Goal: Task Accomplishment & Management: Manage account settings

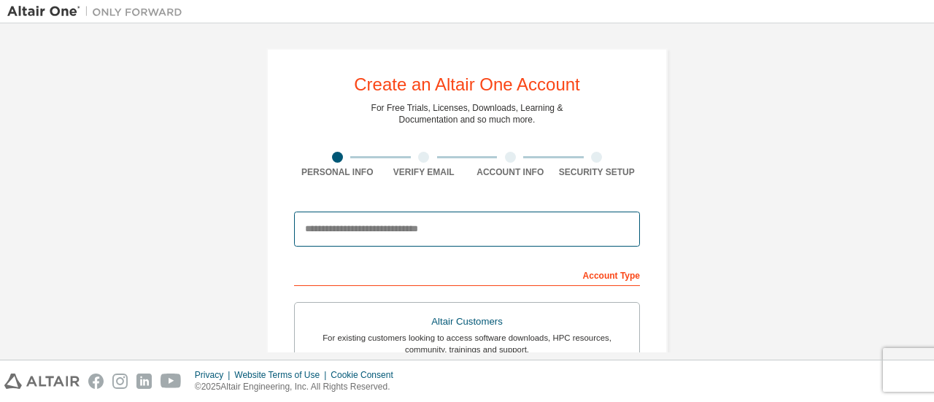
click at [432, 228] on input "email" at bounding box center [467, 229] width 346 height 35
type input "**********"
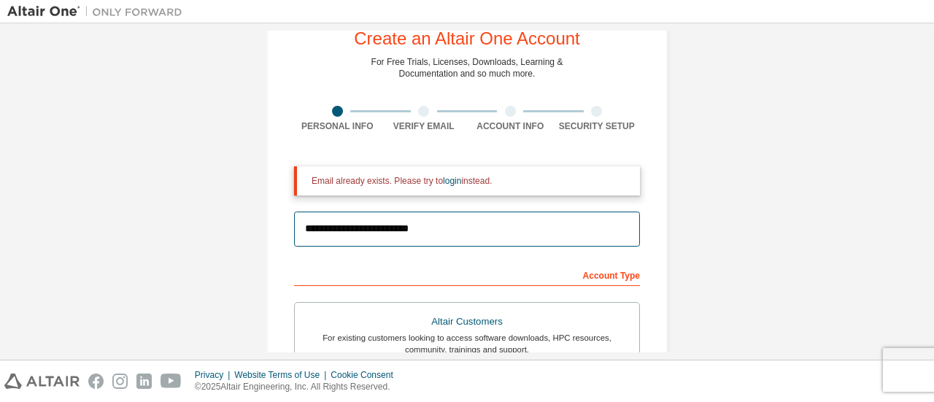
scroll to position [289, 0]
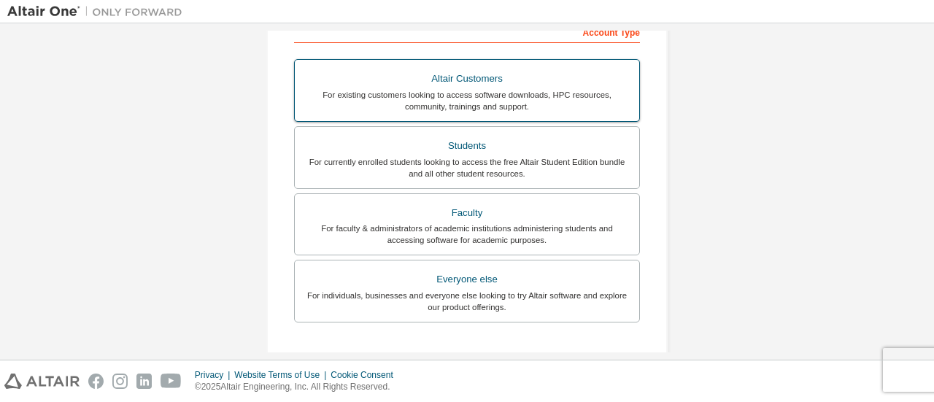
click at [457, 96] on div "For existing customers looking to access software downloads, HPC resources, com…" at bounding box center [467, 100] width 327 height 23
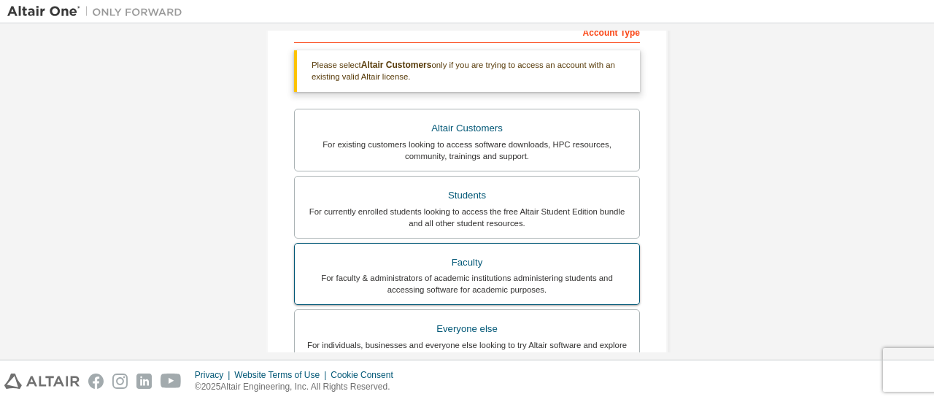
scroll to position [543, 0]
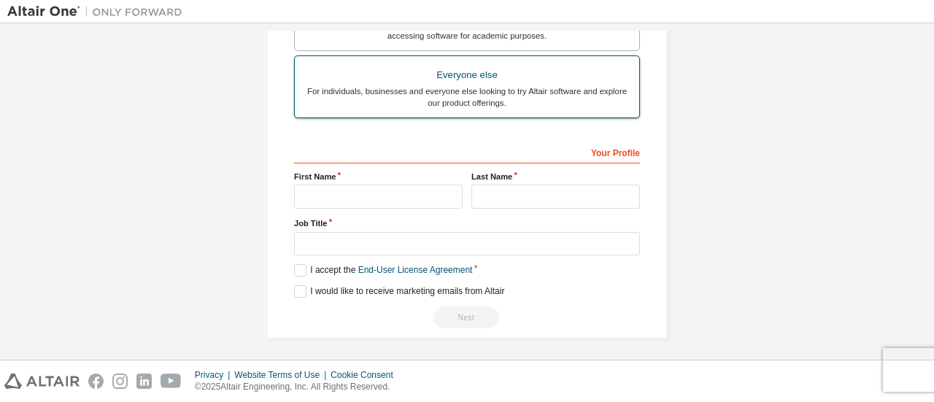
click at [445, 100] on div "For individuals, businesses and everyone else looking to try Altair software an…" at bounding box center [467, 96] width 327 height 23
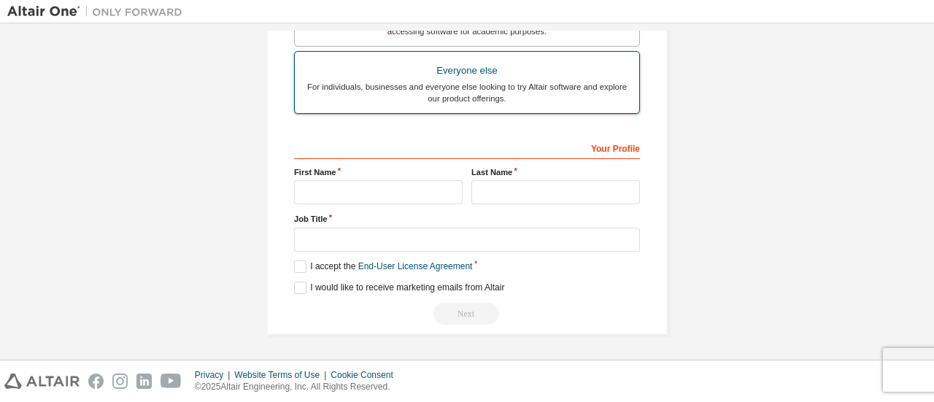
scroll to position [494, 0]
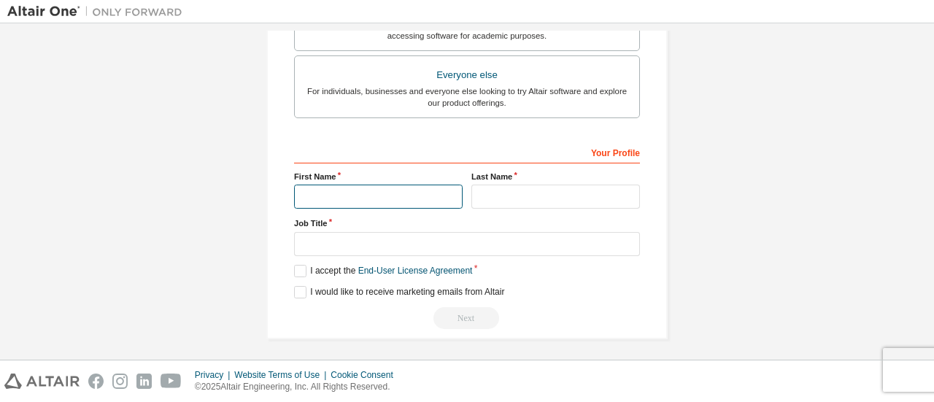
click at [404, 199] on input "text" at bounding box center [378, 197] width 169 height 24
type input "****"
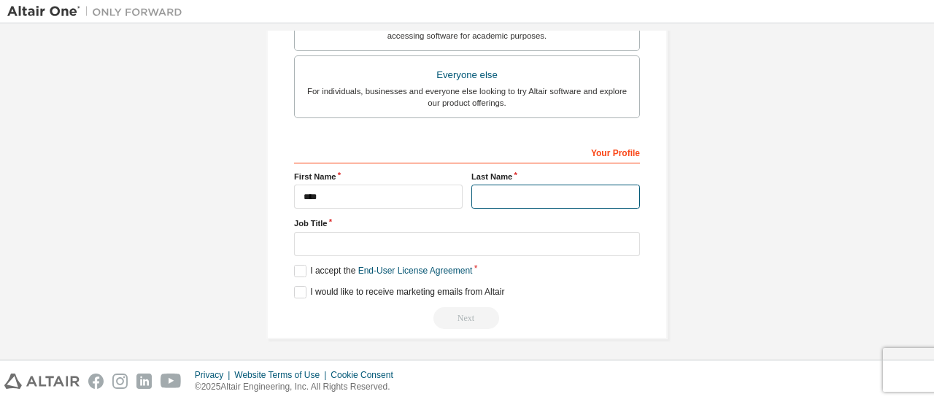
click at [518, 201] on input "text" at bounding box center [556, 197] width 169 height 24
type input "******"
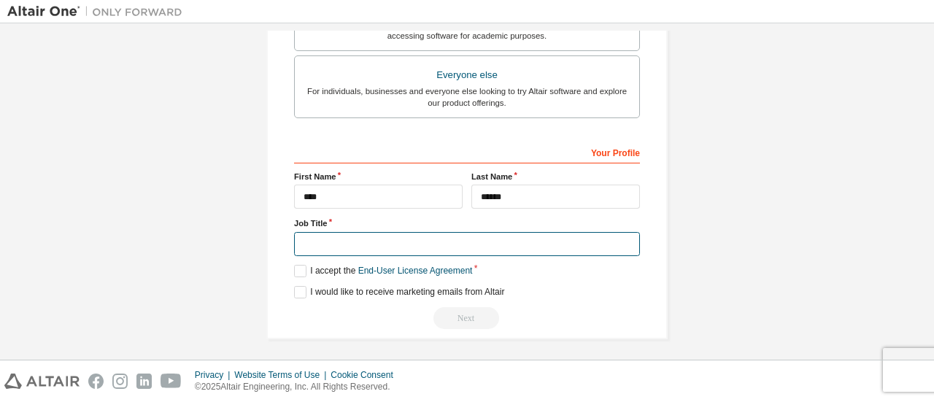
click at [442, 244] on input "text" at bounding box center [467, 244] width 346 height 24
type input "********"
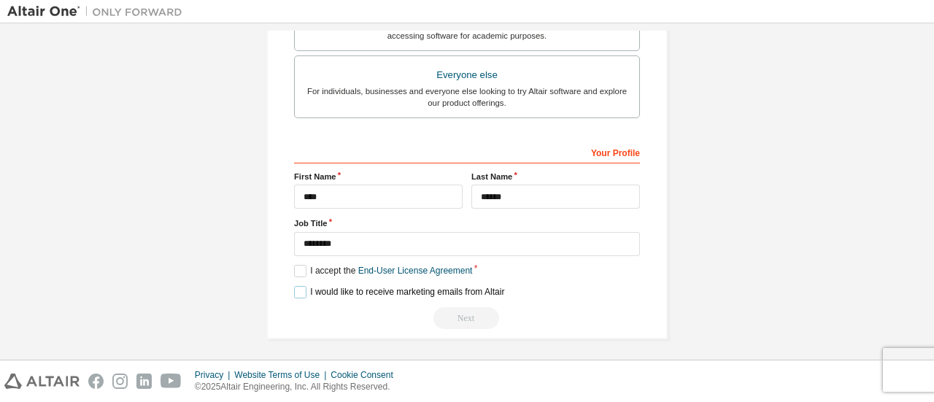
click at [299, 287] on label "I would like to receive marketing emails from Altair" at bounding box center [399, 292] width 210 height 12
click at [294, 265] on label "I accept the End-User License Agreement" at bounding box center [383, 271] width 178 height 12
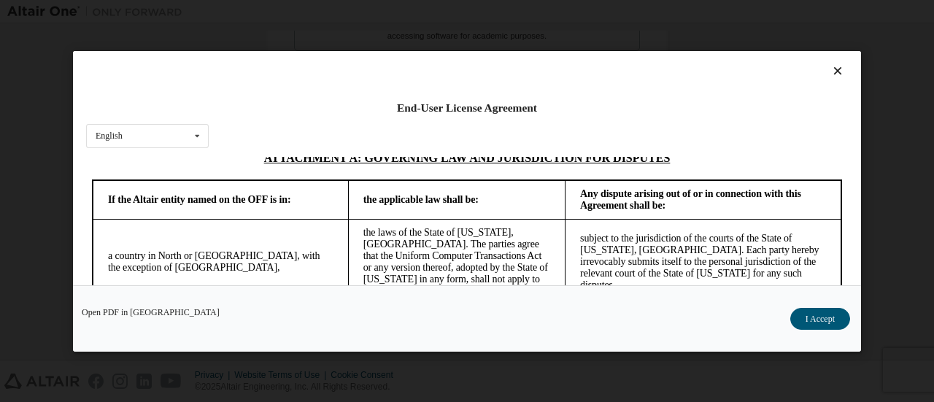
scroll to position [4131, 0]
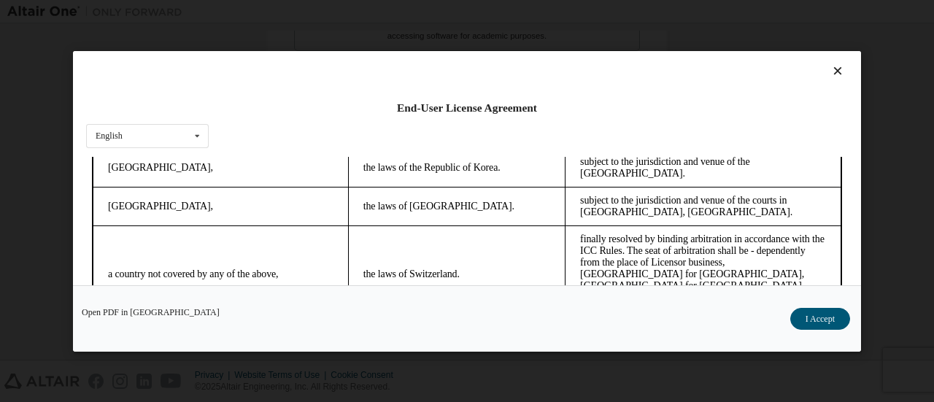
drag, startPoint x: 853, startPoint y: 218, endPoint x: 850, endPoint y: 275, distance: 57.1
click at [850, 275] on div "End-User License Agreement English English Chinese French German Japanese Korea…" at bounding box center [467, 168] width 788 height 234
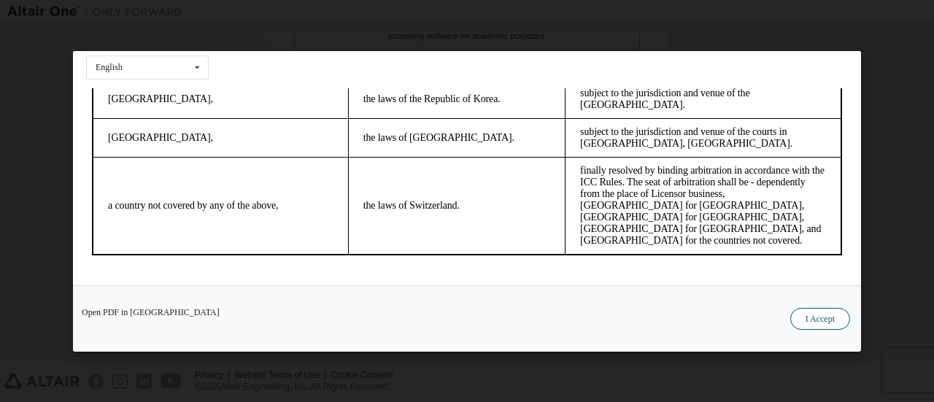
click at [820, 315] on button "I Accept" at bounding box center [821, 318] width 60 height 22
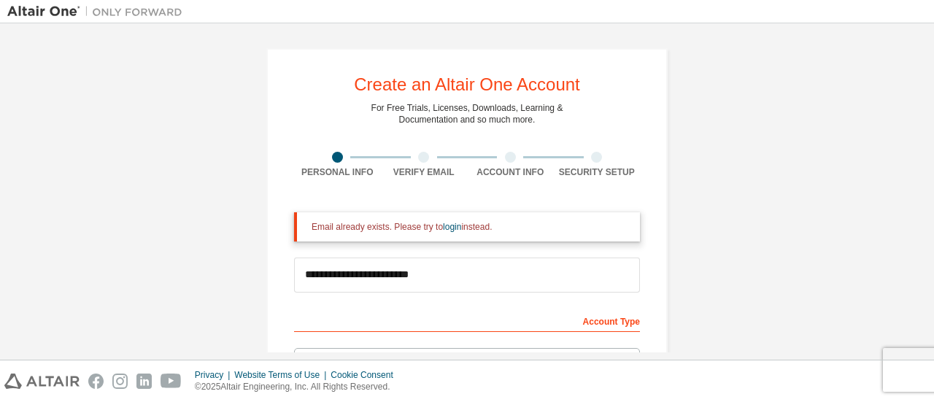
scroll to position [243, 0]
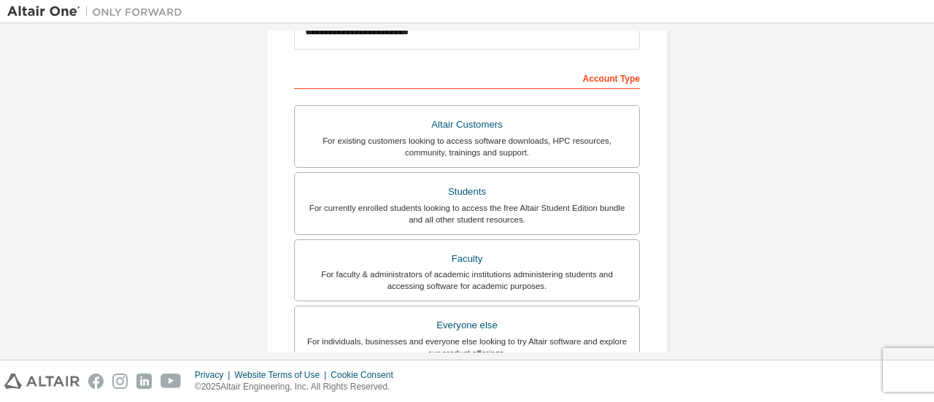
click at [596, 77] on div "Account Type" at bounding box center [467, 77] width 346 height 23
click at [509, 330] on div "Everyone else" at bounding box center [467, 325] width 327 height 20
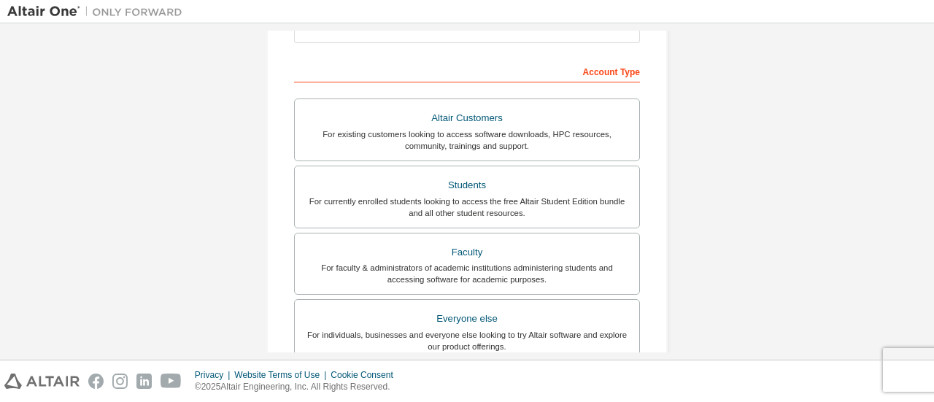
scroll to position [0, 0]
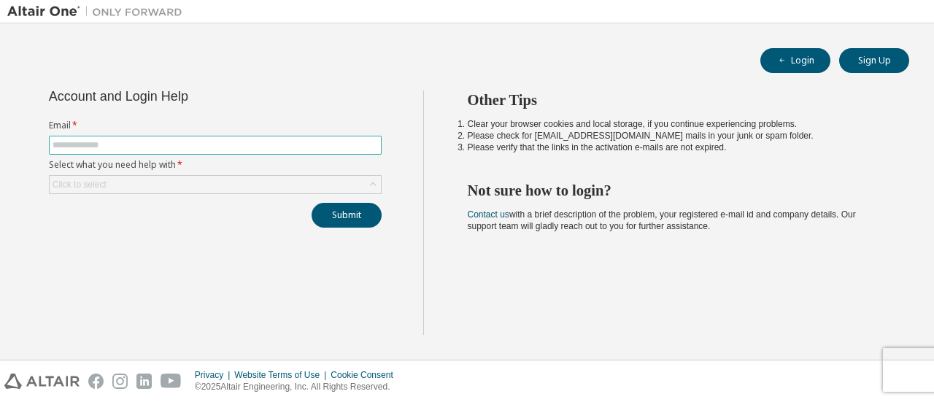
click at [198, 142] on input "text" at bounding box center [216, 145] width 326 height 12
type input "**********"
click at [339, 216] on button "Submit" at bounding box center [347, 215] width 70 height 25
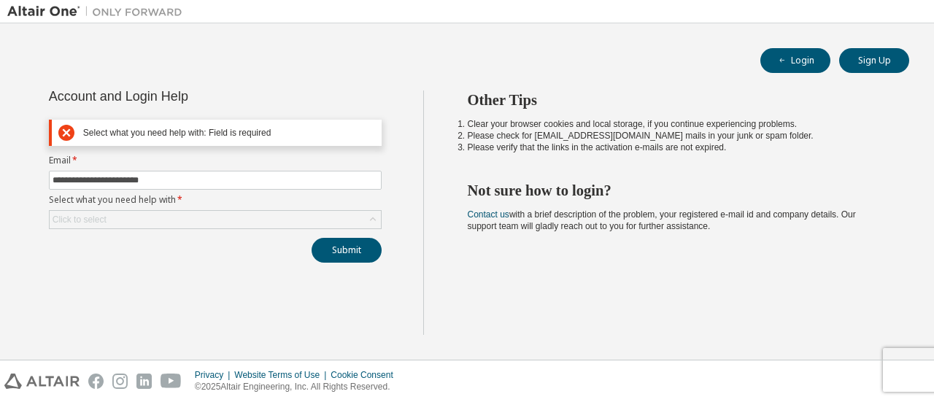
click at [242, 234] on div "**********" at bounding box center [215, 177] width 350 height 172
click at [269, 135] on div "Select what you need help with: Field is required" at bounding box center [229, 133] width 292 height 11
click at [231, 168] on form "**********" at bounding box center [215, 192] width 333 height 74
click at [67, 132] on icon at bounding box center [66, 133] width 16 height 18
drag, startPoint x: 67, startPoint y: 131, endPoint x: 219, endPoint y: 137, distance: 152.0
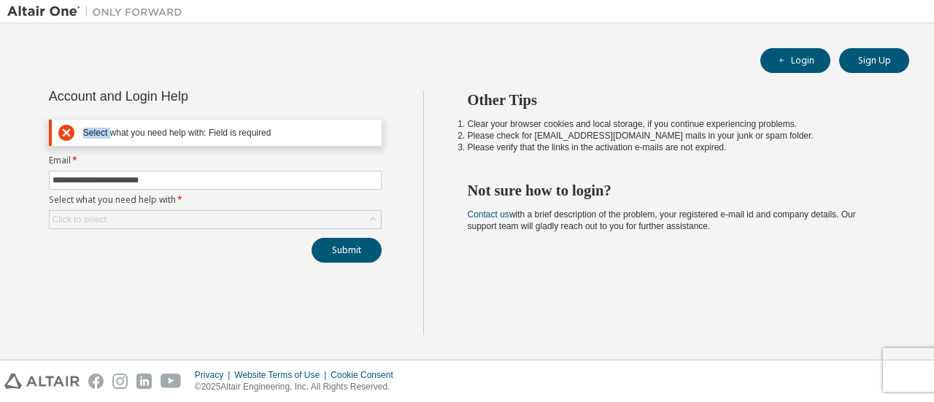
click at [70, 131] on icon at bounding box center [66, 133] width 16 height 18
click at [222, 139] on div "Select what you need help with: Field is required" at bounding box center [216, 133] width 317 height 18
click at [286, 134] on div "Select what you need help with: Field is required" at bounding box center [229, 133] width 292 height 11
click at [327, 247] on button "Submit" at bounding box center [347, 250] width 70 height 25
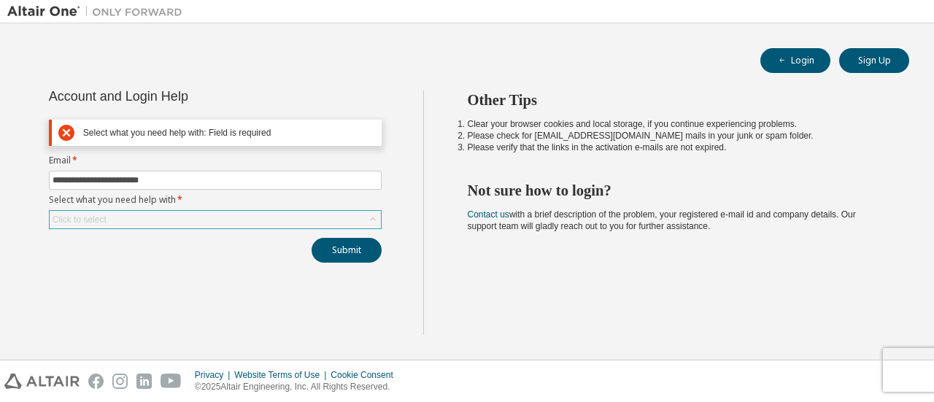
click at [190, 215] on div "Click to select" at bounding box center [215, 220] width 331 height 18
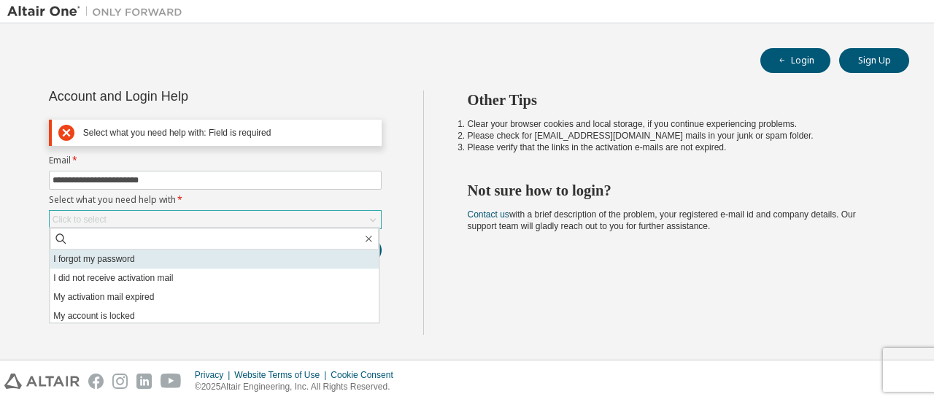
click at [150, 263] on li "I forgot my password" at bounding box center [214, 259] width 329 height 19
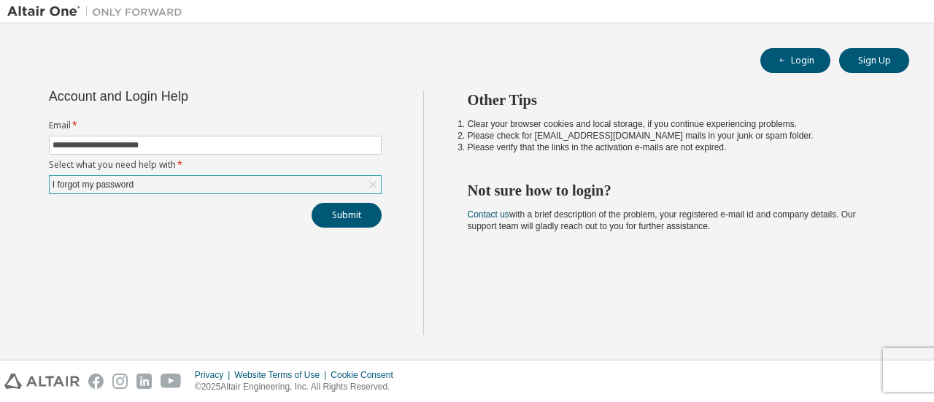
click at [139, 182] on div "I forgot my password" at bounding box center [215, 185] width 331 height 18
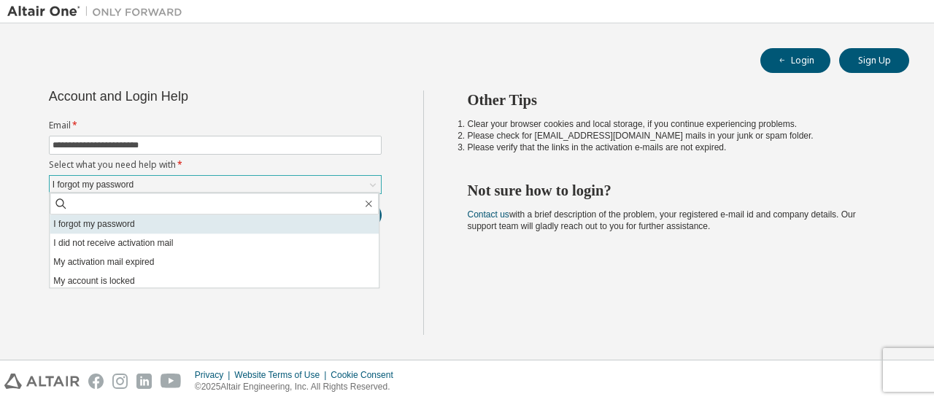
click at [136, 229] on li "I forgot my password" at bounding box center [214, 224] width 329 height 19
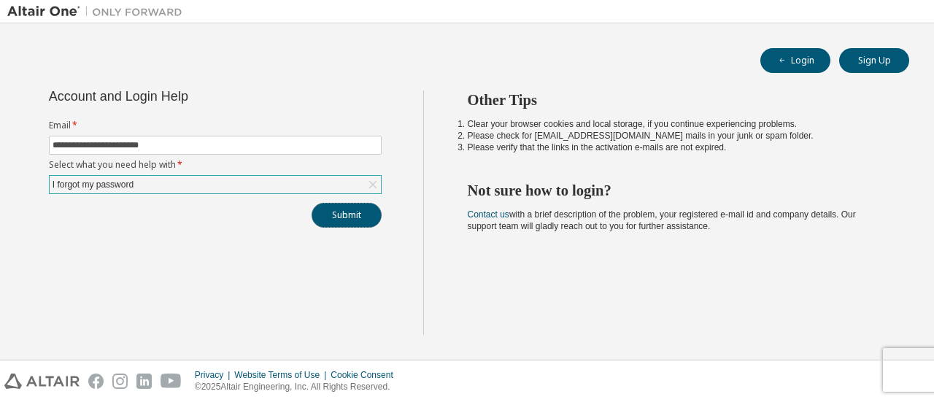
click at [352, 208] on button "Submit" at bounding box center [347, 215] width 70 height 25
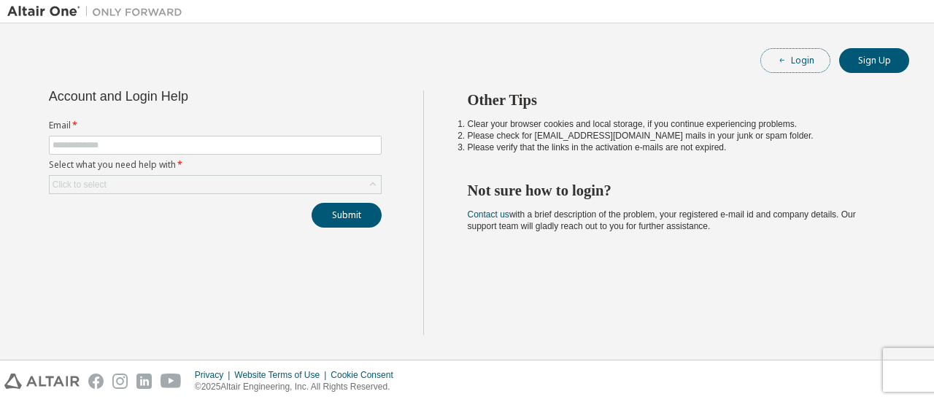
click at [809, 62] on button "Login" at bounding box center [796, 60] width 70 height 25
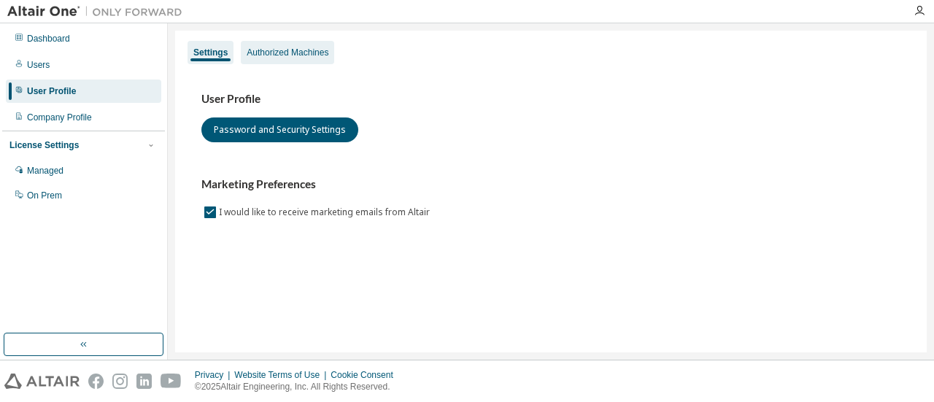
click at [299, 58] on div "Authorized Machines" at bounding box center [287, 52] width 93 height 23
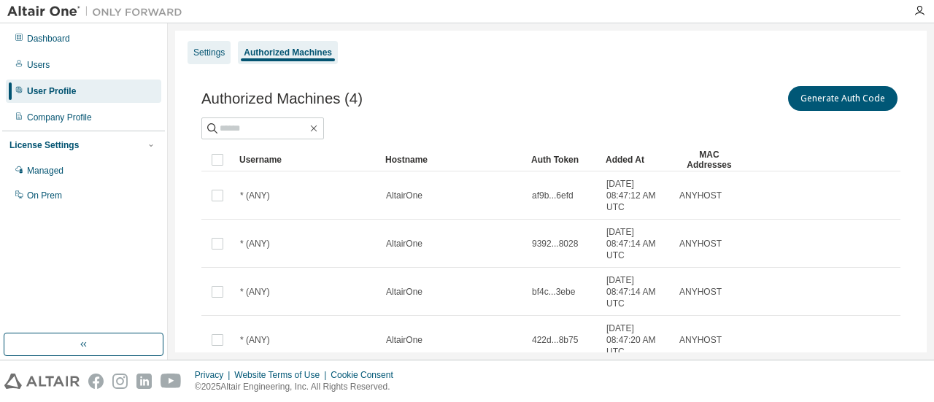
click at [213, 56] on div "Settings" at bounding box center [208, 53] width 31 height 12
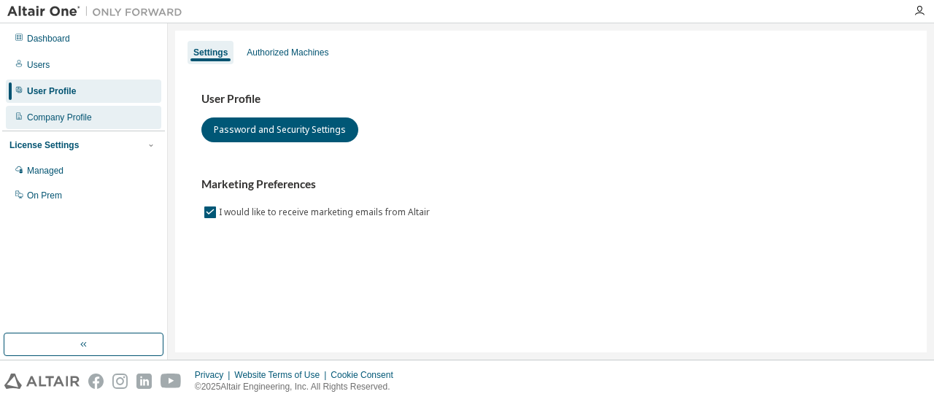
click at [89, 123] on div "Company Profile" at bounding box center [59, 118] width 65 height 12
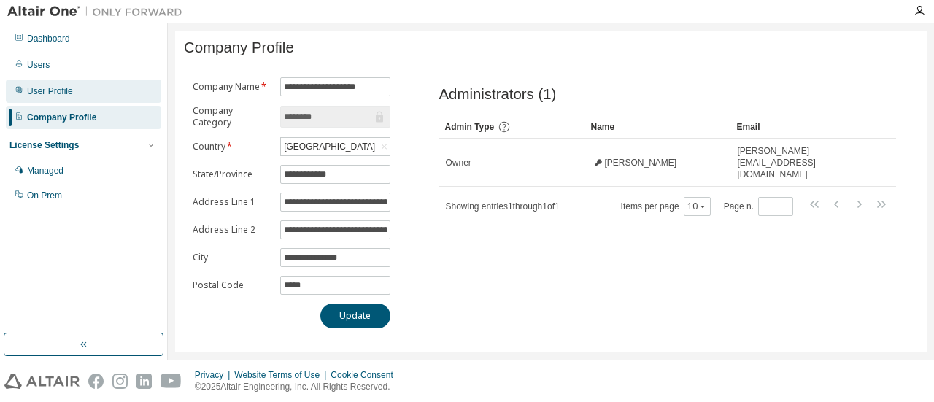
click at [60, 93] on div "User Profile" at bounding box center [50, 91] width 46 height 12
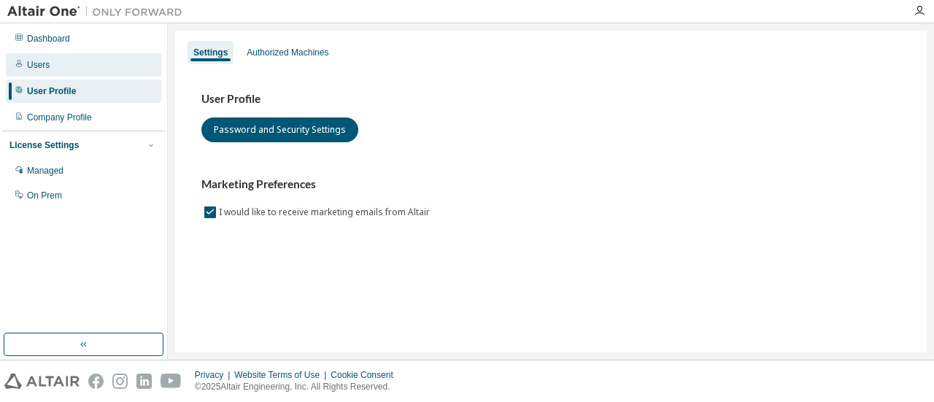
click at [50, 60] on div "Users" at bounding box center [84, 64] width 156 height 23
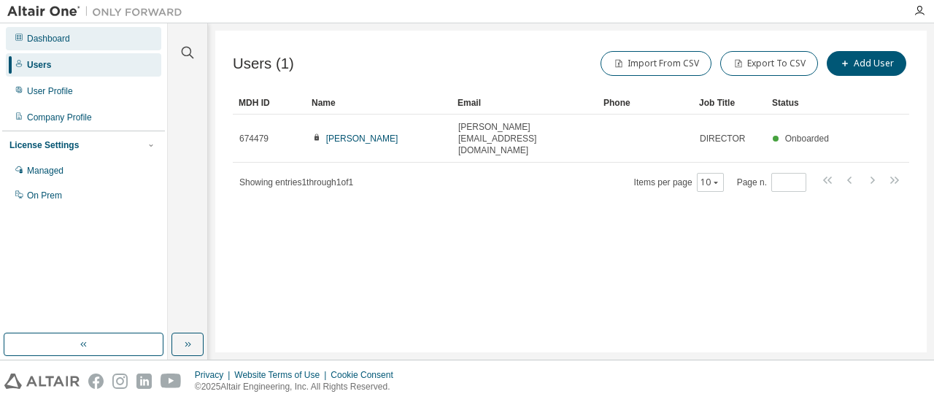
click at [26, 37] on div "Dashboard" at bounding box center [84, 38] width 156 height 23
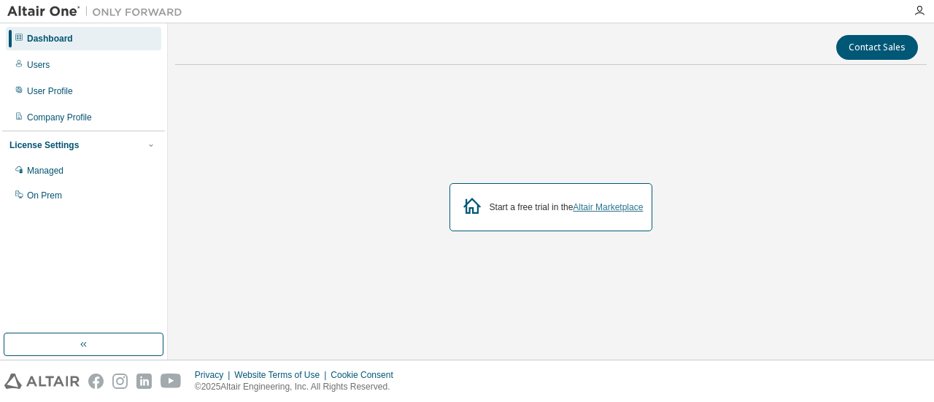
click at [610, 209] on link "Altair Marketplace" at bounding box center [608, 207] width 70 height 10
